Goal: Transaction & Acquisition: Purchase product/service

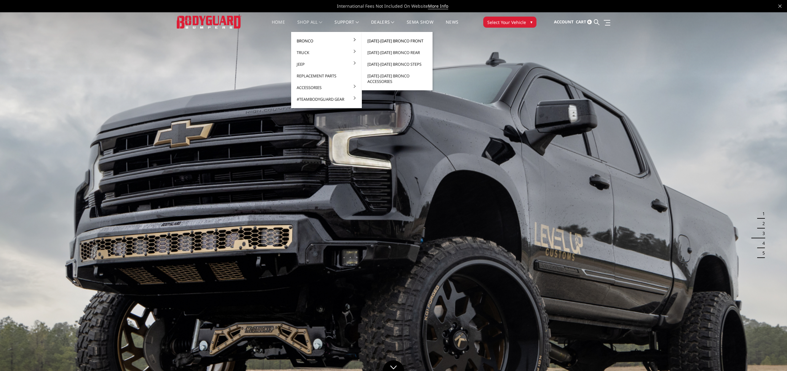
click at [390, 36] on link "[DATE]-[DATE] Bronco Front" at bounding box center [397, 41] width 66 height 12
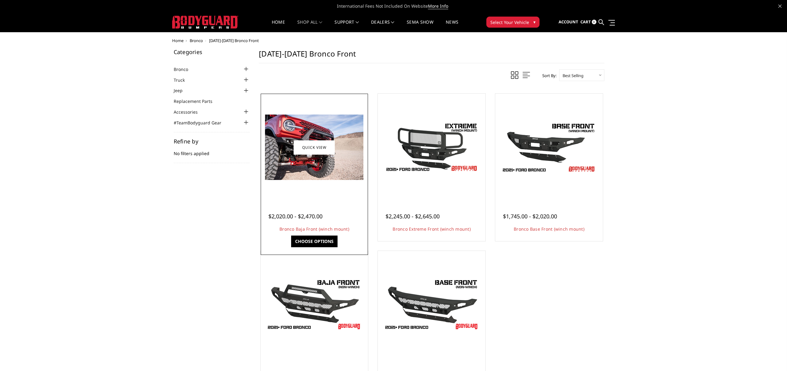
click at [297, 167] on img at bounding box center [314, 147] width 98 height 65
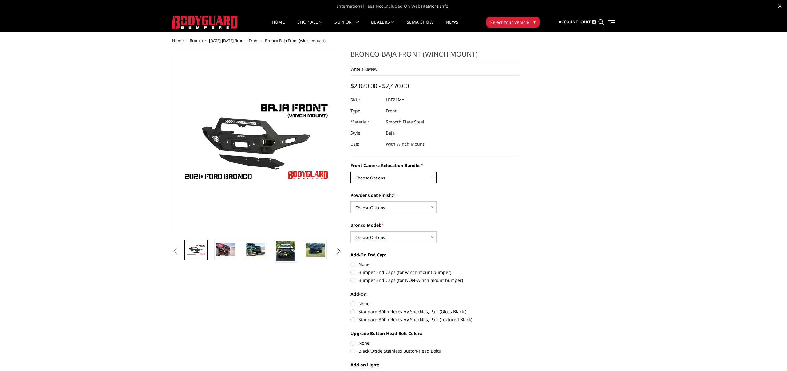
click at [392, 175] on select "Choose Options Without Front Camera Relocation With Front Camera Relocation (Ha…" at bounding box center [394, 178] width 86 height 12
select select "4017"
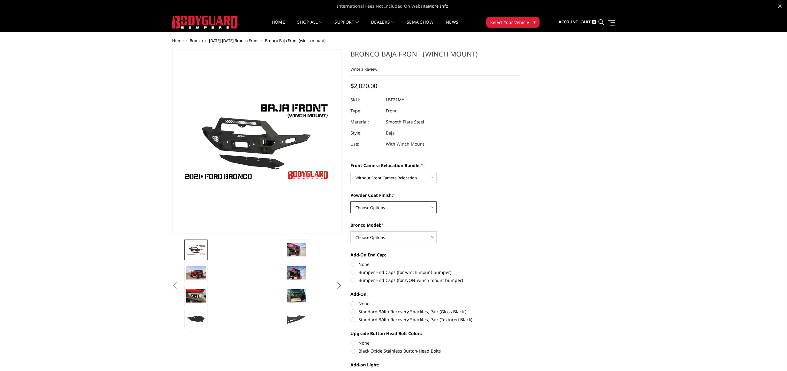
click at [399, 210] on select "Choose Options Textured Black Powder Coat Bare Metal" at bounding box center [394, 208] width 86 height 12
select select "4015"
click at [387, 237] on select "Choose Options Raptor Base/Badlands/Wildtrak/etc." at bounding box center [394, 238] width 86 height 12
select select "4012"
click at [354, 273] on label "Bumper End Caps (for winch mount bumper)" at bounding box center [436, 272] width 170 height 6
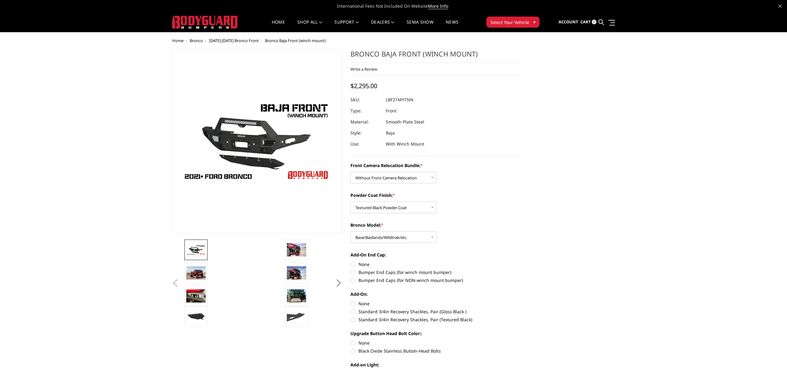
click at [520, 262] on input "Bumper End Caps (for winch mount bumper)" at bounding box center [520, 261] width 0 height 0
radio input "true"
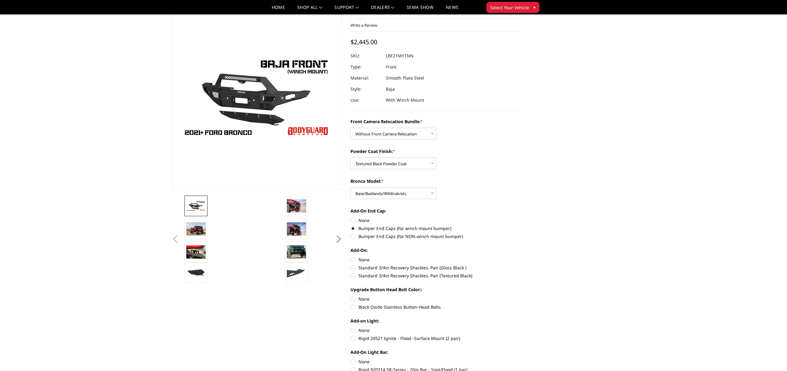
scroll to position [27, 0]
click at [352, 275] on label "Standard 3/4in Recovery Shackles, Pair (Textured Black)" at bounding box center [436, 275] width 170 height 6
click at [520, 264] on input "Standard 3/4in Recovery Shackles, Pair (Textured Black)" at bounding box center [520, 264] width 0 height 0
radio input "true"
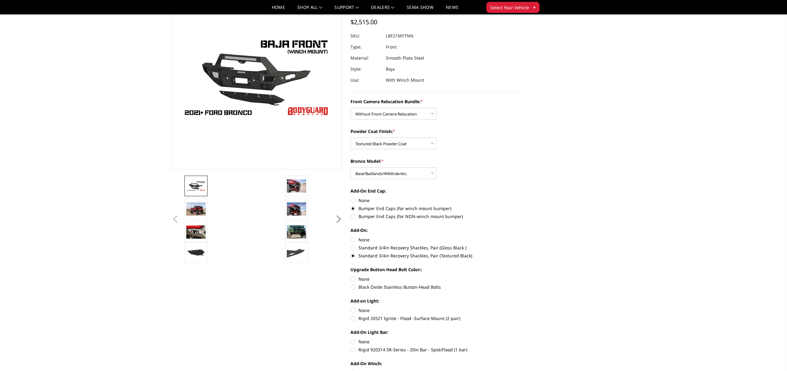
scroll to position [39, 0]
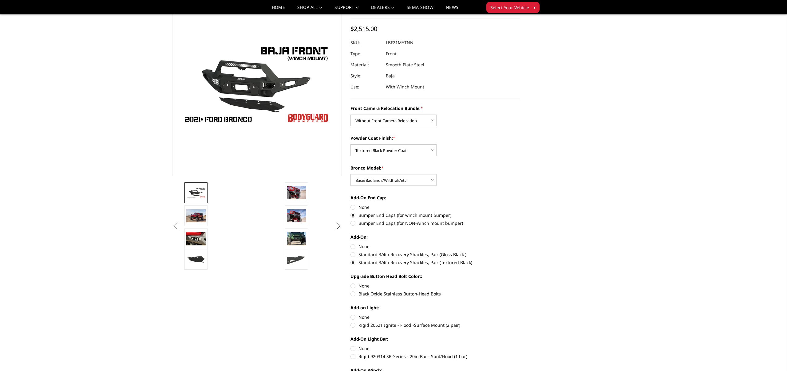
click at [353, 356] on label "Rigid 920314 SR-Series - 20in Bar - Spot/Flood (1 bar)" at bounding box center [436, 357] width 170 height 6
click at [520, 346] on input "Rigid 920314 SR-Series - 20in Bar - Spot/Flood (1 bar)" at bounding box center [520, 346] width 0 height 0
radio input "true"
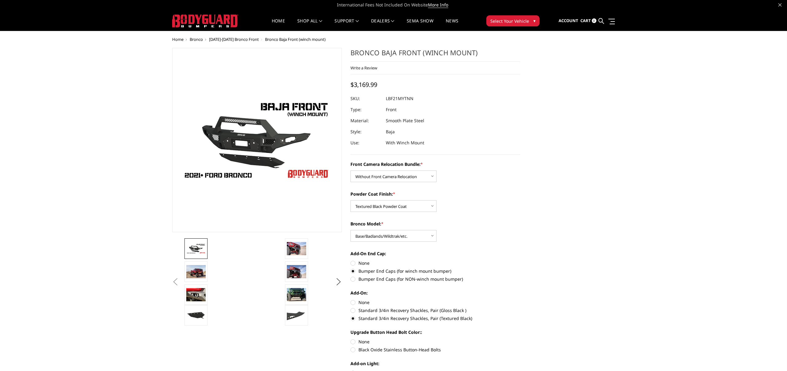
scroll to position [0, 0]
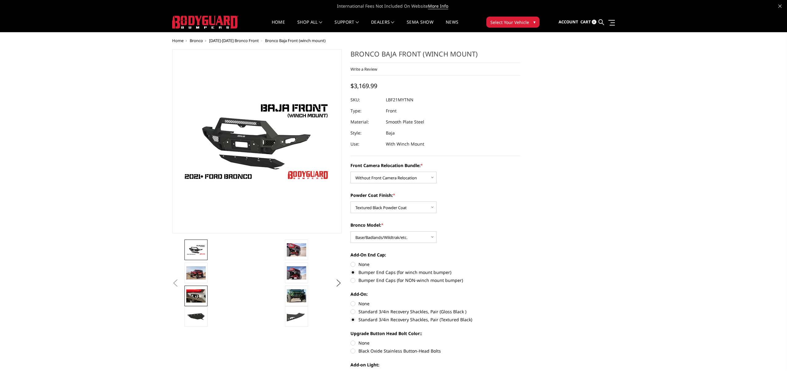
click at [193, 298] on img at bounding box center [195, 296] width 19 height 13
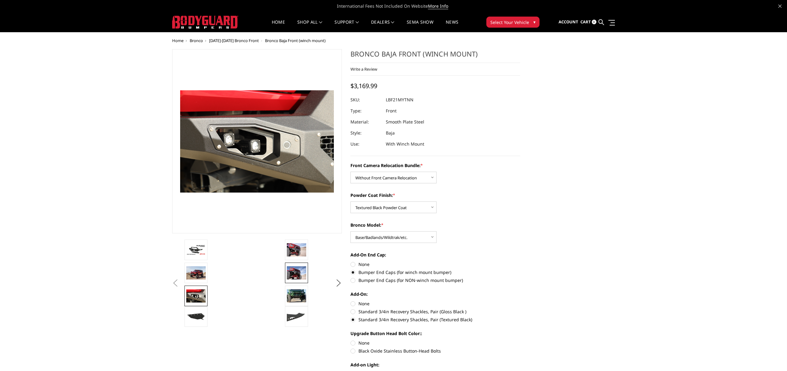
click at [300, 268] on img at bounding box center [296, 273] width 19 height 13
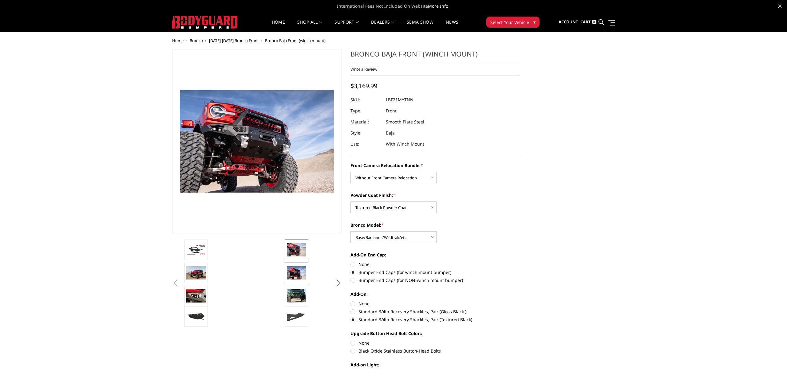
click at [297, 247] on img at bounding box center [296, 250] width 19 height 13
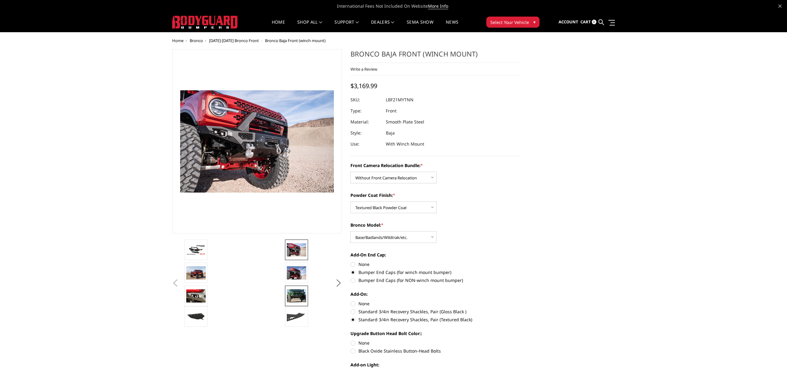
click at [299, 300] on img at bounding box center [296, 296] width 19 height 13
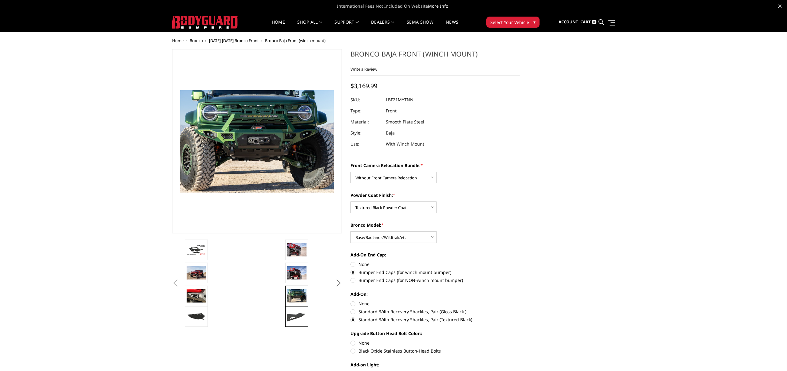
click at [294, 318] on img at bounding box center [296, 317] width 19 height 11
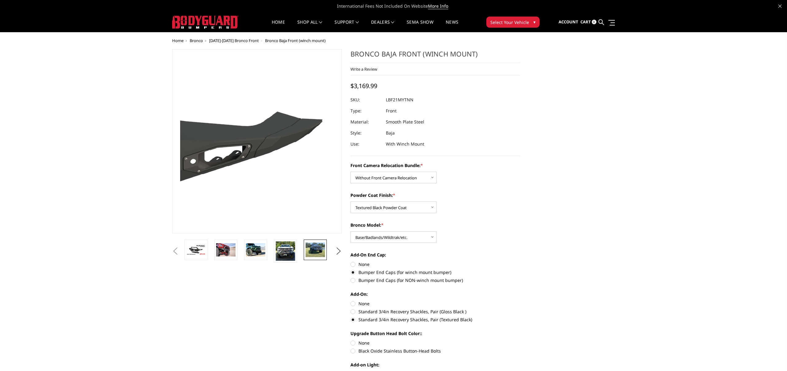
click at [318, 250] on img at bounding box center [315, 250] width 19 height 14
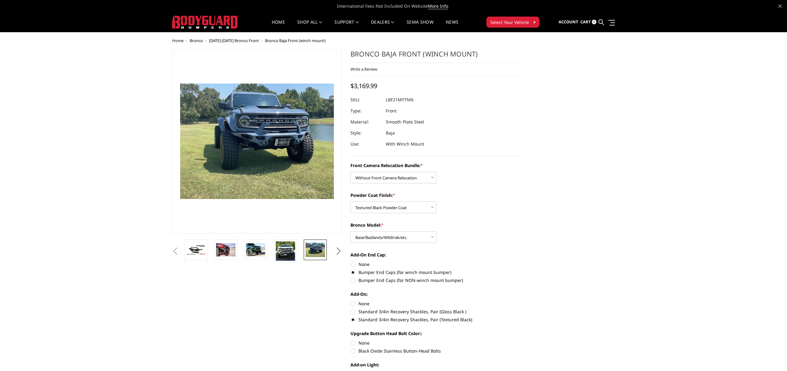
click at [530, 23] on button "Select Your Vehicle ▾" at bounding box center [512, 22] width 53 height 11
click at [533, 24] on button "Select Your Vehicle ▾" at bounding box center [512, 22] width 53 height 11
click at [480, 35] on div at bounding box center [460, 34] width 160 height 8
click at [514, 121] on dl "SKU: LBF21MYTNN UPC: Type: Front Material: Smooth Plate Steel Style: Baja Use: …" at bounding box center [436, 121] width 170 height 55
